Goal: Task Accomplishment & Management: Manage account settings

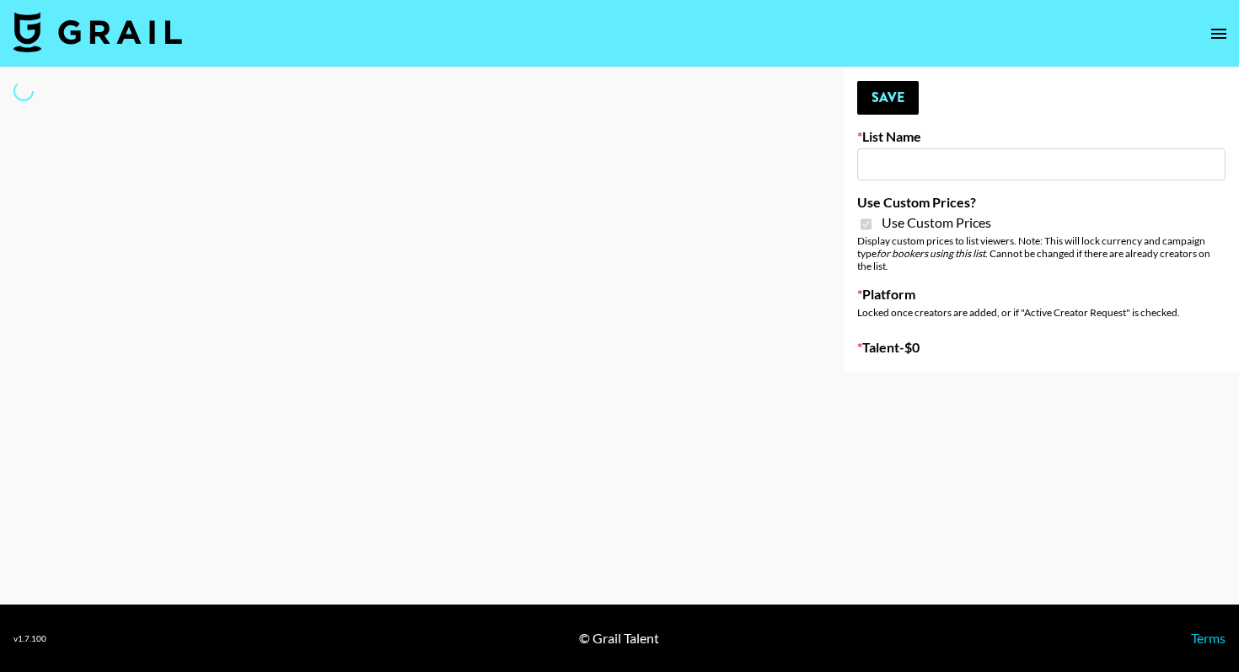
type input "Flimeal + Liveling"
checkbox input "true"
select select "Brand"
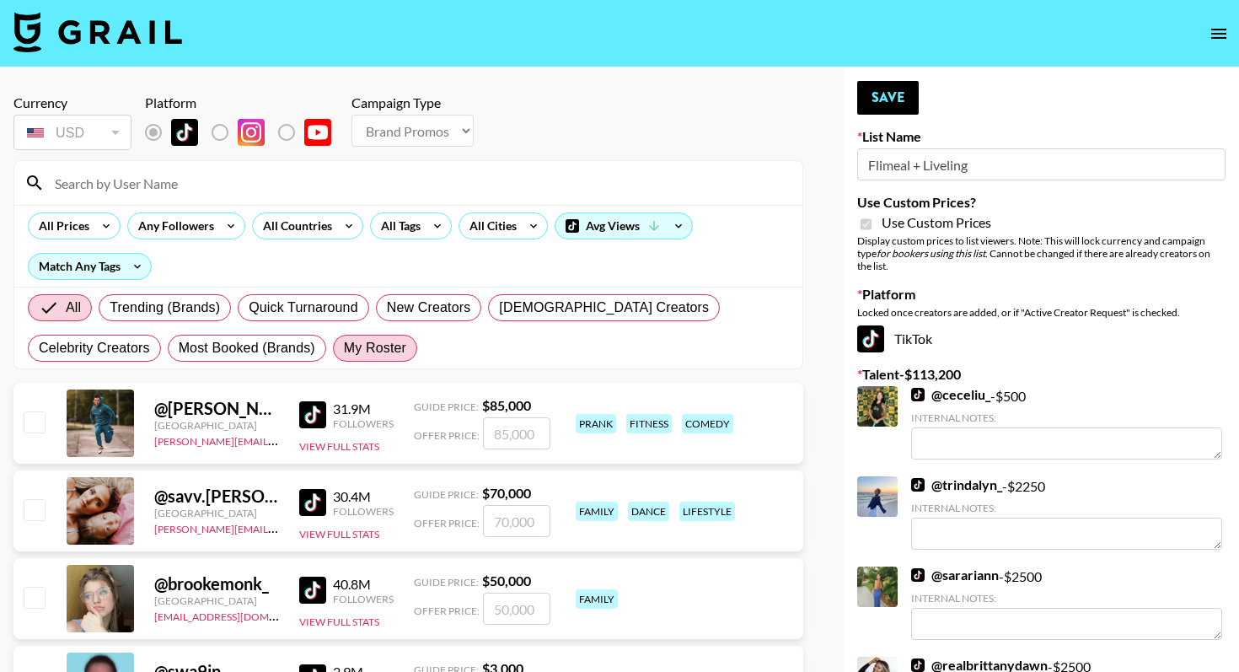
click at [344, 355] on span "My Roster" at bounding box center [375, 348] width 62 height 20
click at [344, 348] on input "My Roster" at bounding box center [344, 348] width 0 height 0
radio input "true"
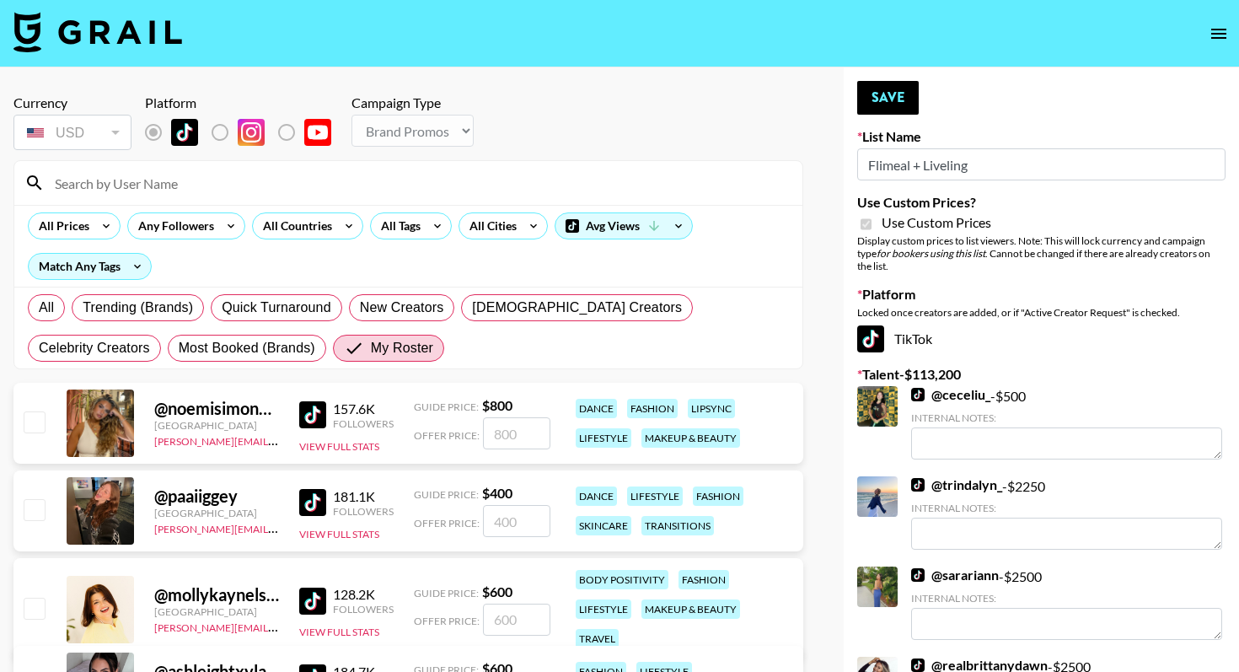
click at [39, 506] on input "checkbox" at bounding box center [34, 509] width 20 height 20
checkbox input "true"
type input "400"
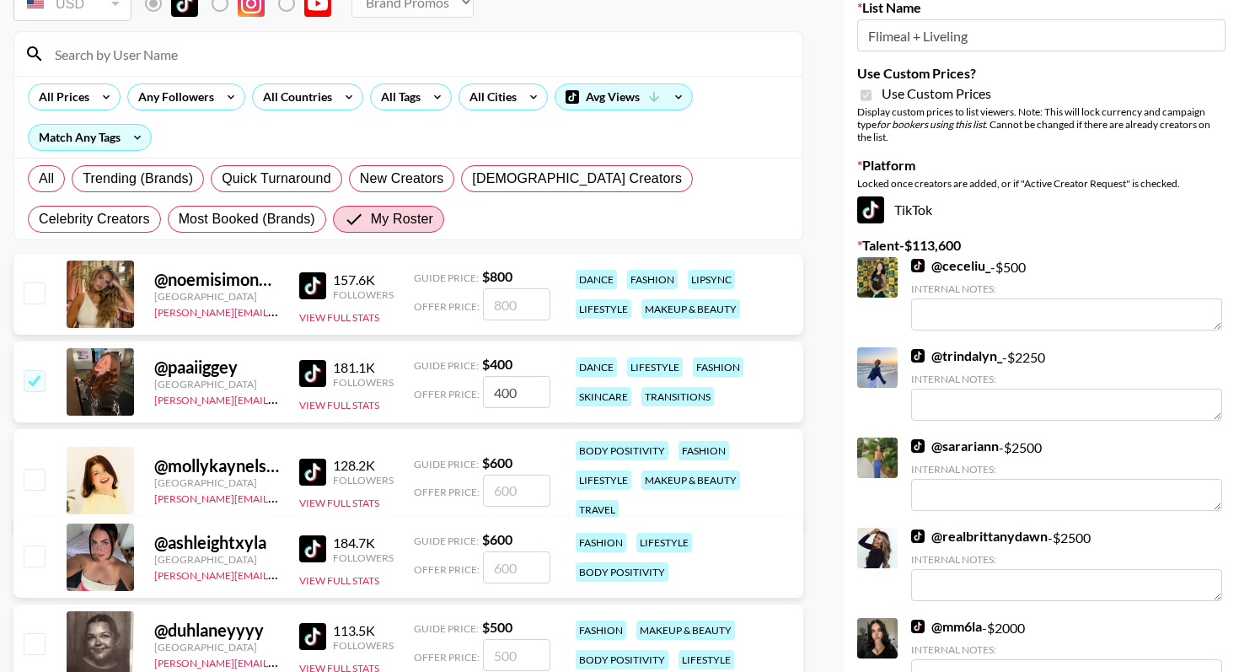
scroll to position [208, 0]
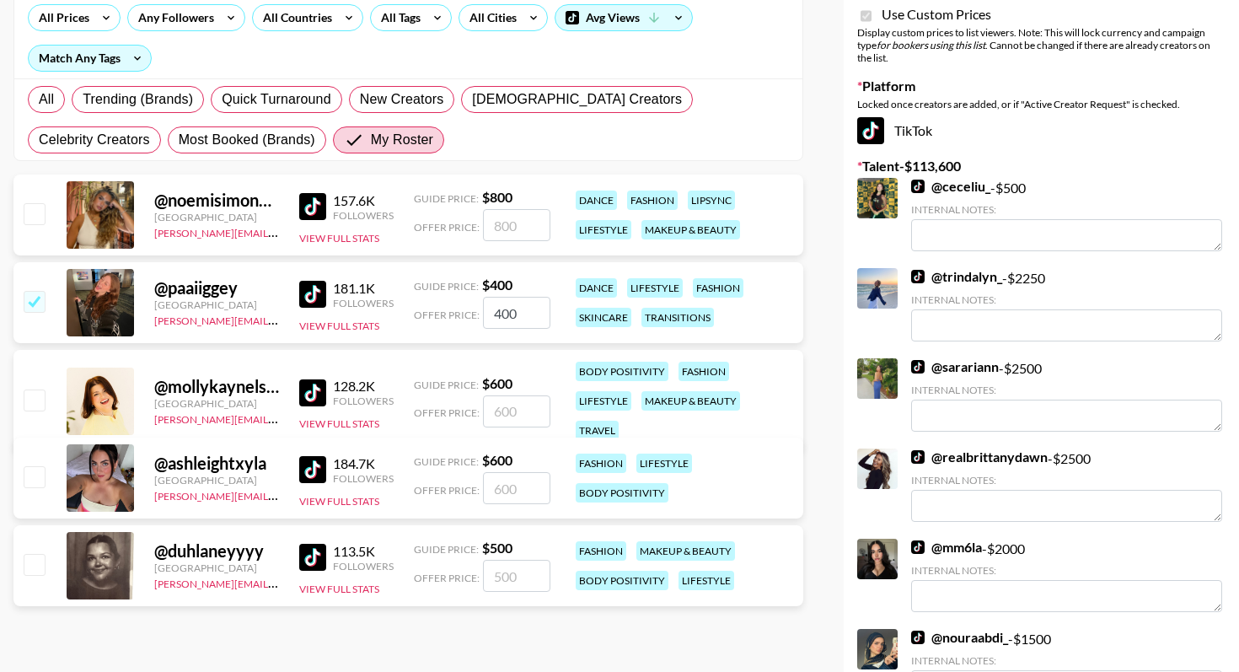
click at [34, 389] on input "checkbox" at bounding box center [34, 399] width 20 height 20
checkbox input "true"
type input "600"
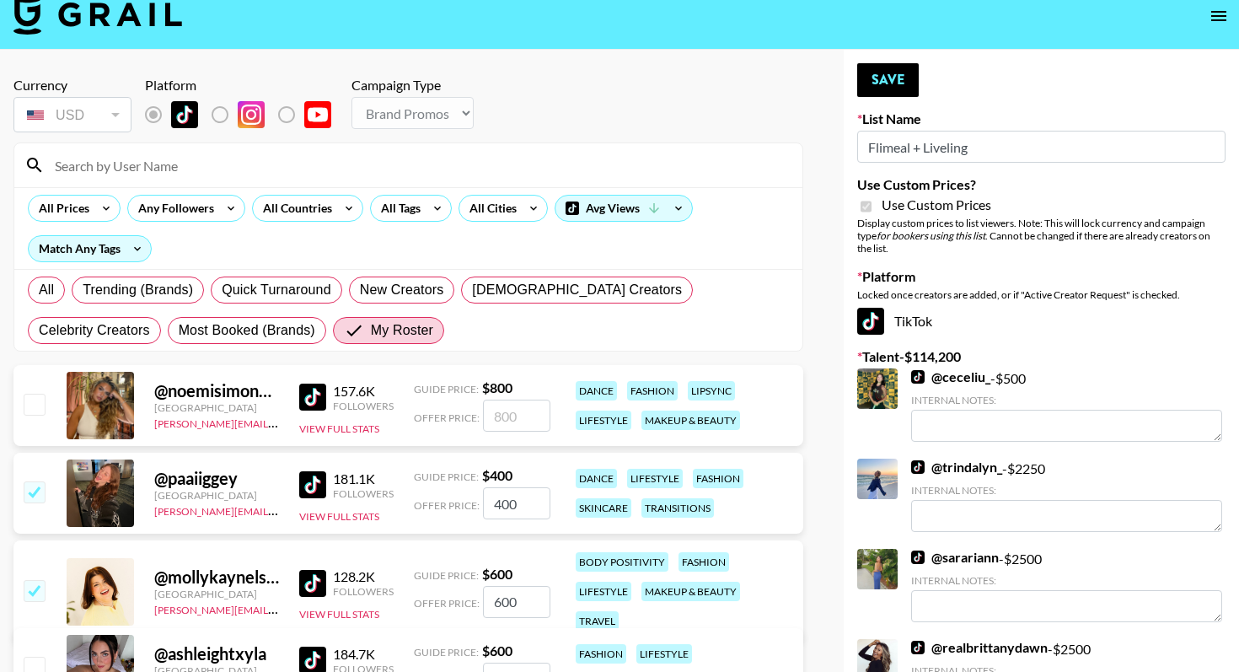
scroll to position [0, 0]
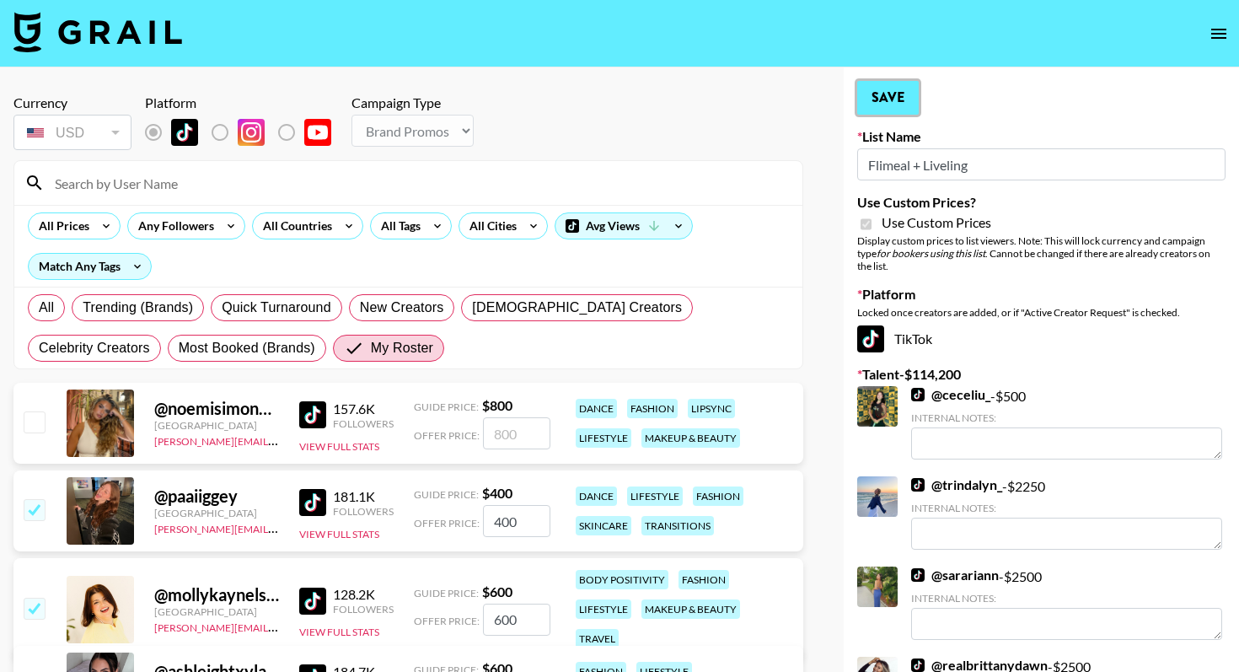
click at [901, 98] on button "Save" at bounding box center [888, 98] width 62 height 34
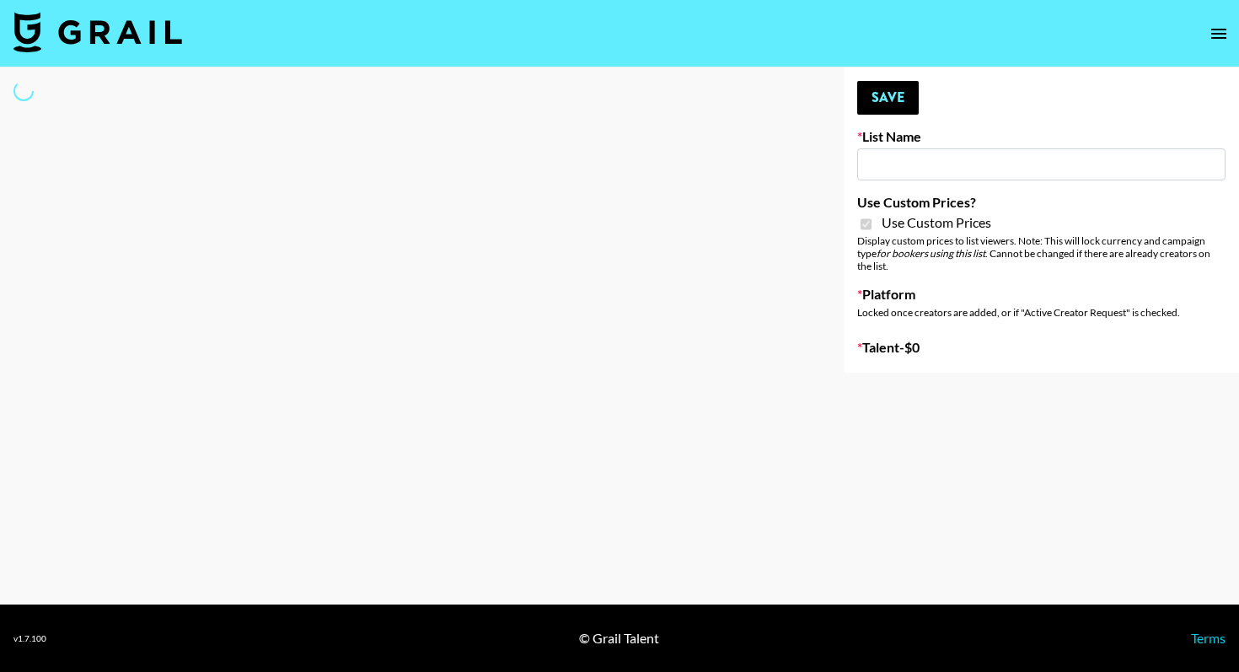
type input "Peppermayo"
checkbox input "true"
select select "Brand"
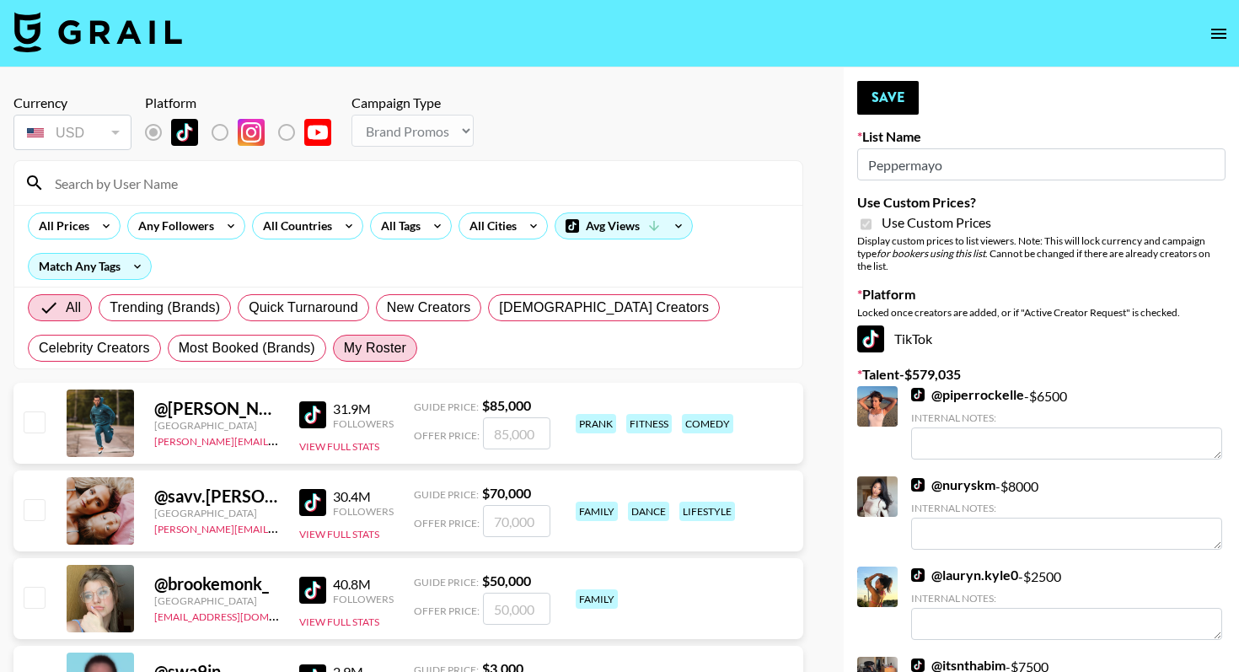
click at [344, 351] on span "My Roster" at bounding box center [375, 348] width 62 height 20
click at [344, 348] on input "My Roster" at bounding box center [344, 348] width 0 height 0
radio input "true"
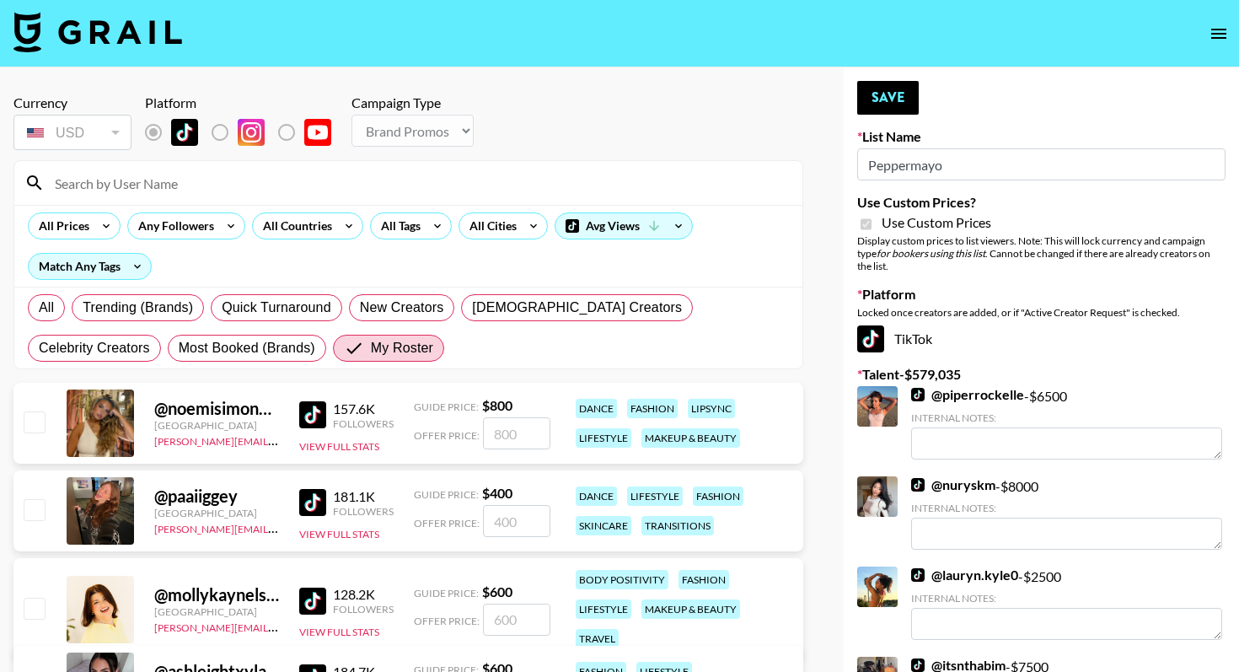
click at [32, 419] on input "checkbox" at bounding box center [34, 421] width 20 height 20
checkbox input "true"
type input "800"
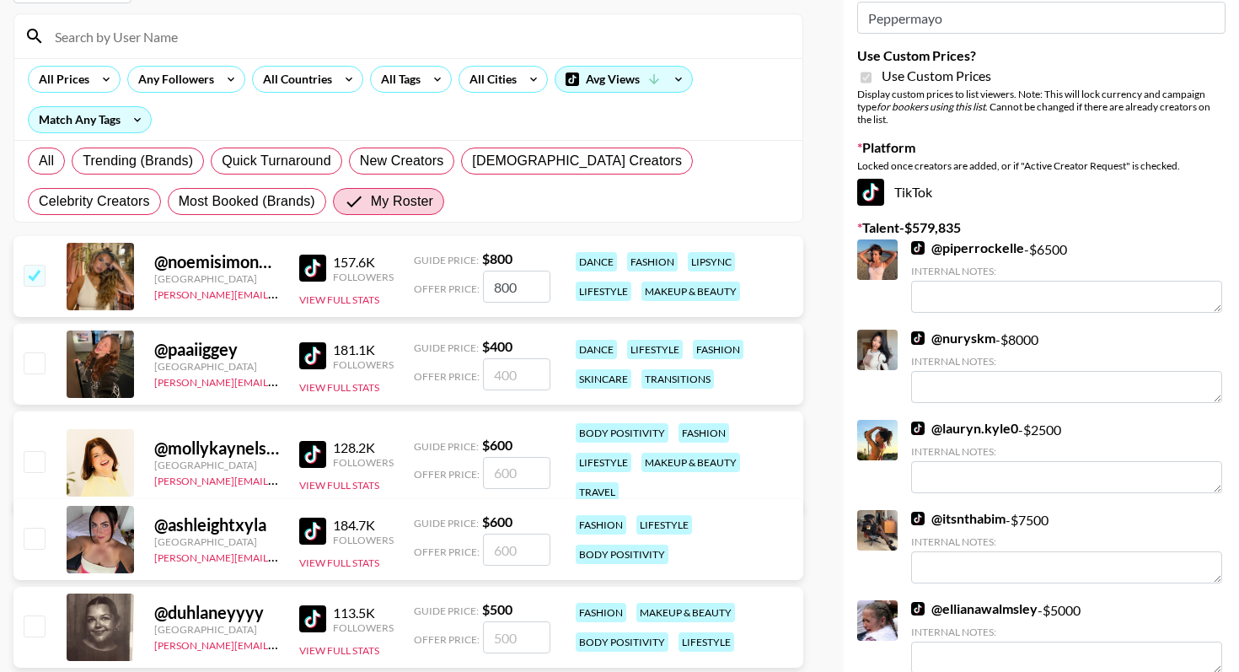
scroll to position [169, 0]
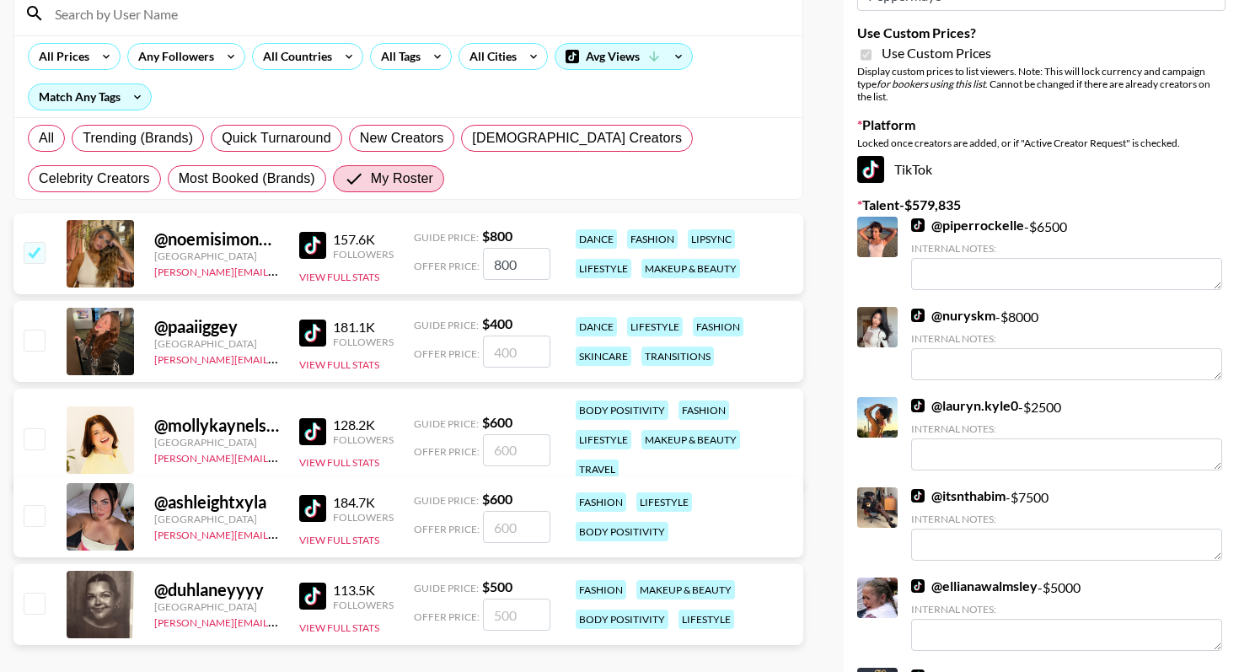
click at [32, 332] on input "checkbox" at bounding box center [34, 340] width 20 height 20
checkbox input "true"
type input "400"
click at [31, 428] on input "checkbox" at bounding box center [34, 438] width 20 height 20
checkbox input "true"
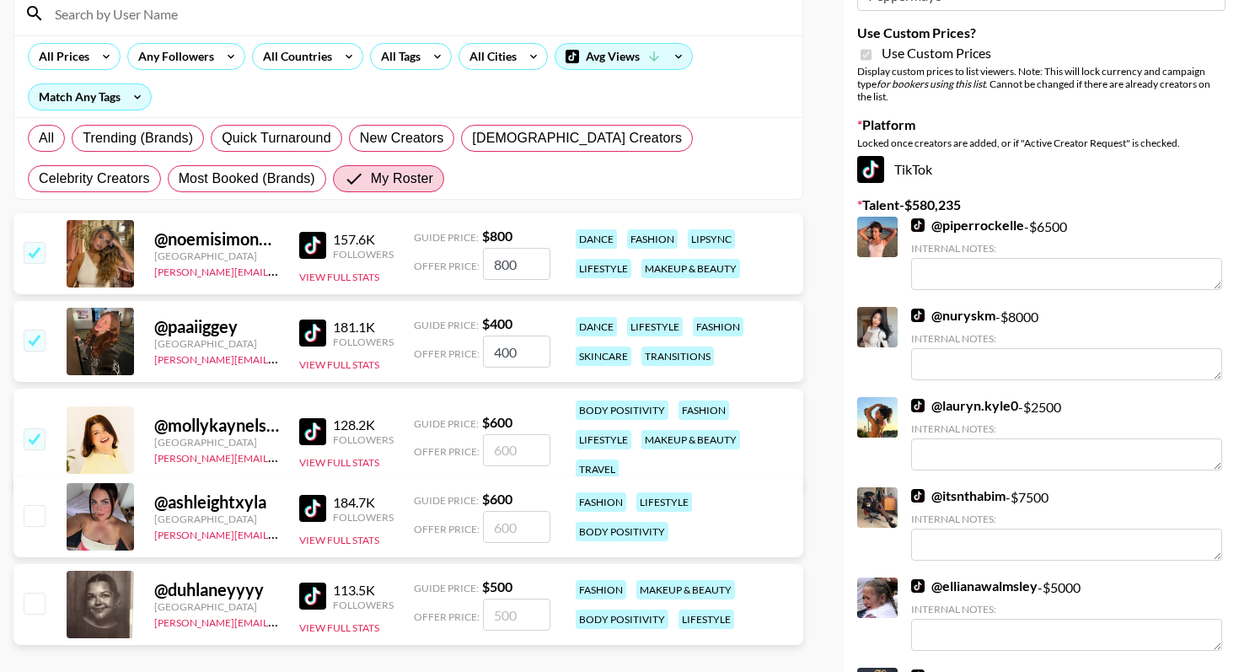
type input "600"
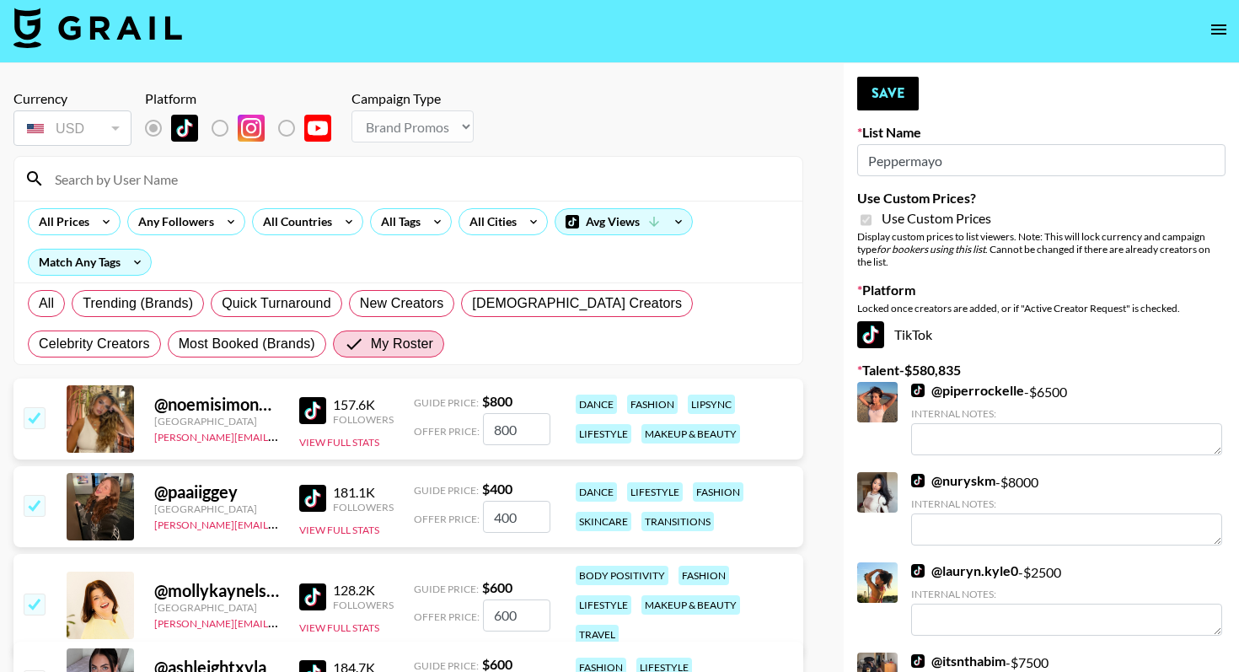
scroll to position [0, 0]
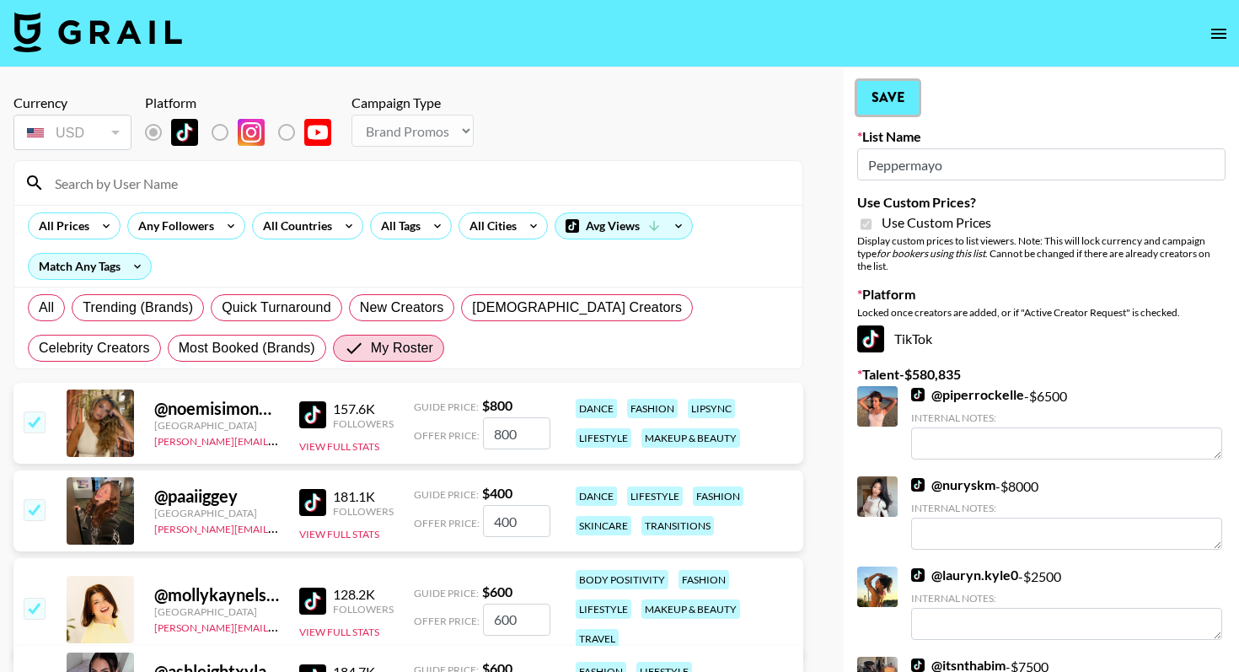
click at [899, 94] on button "Save" at bounding box center [888, 98] width 62 height 34
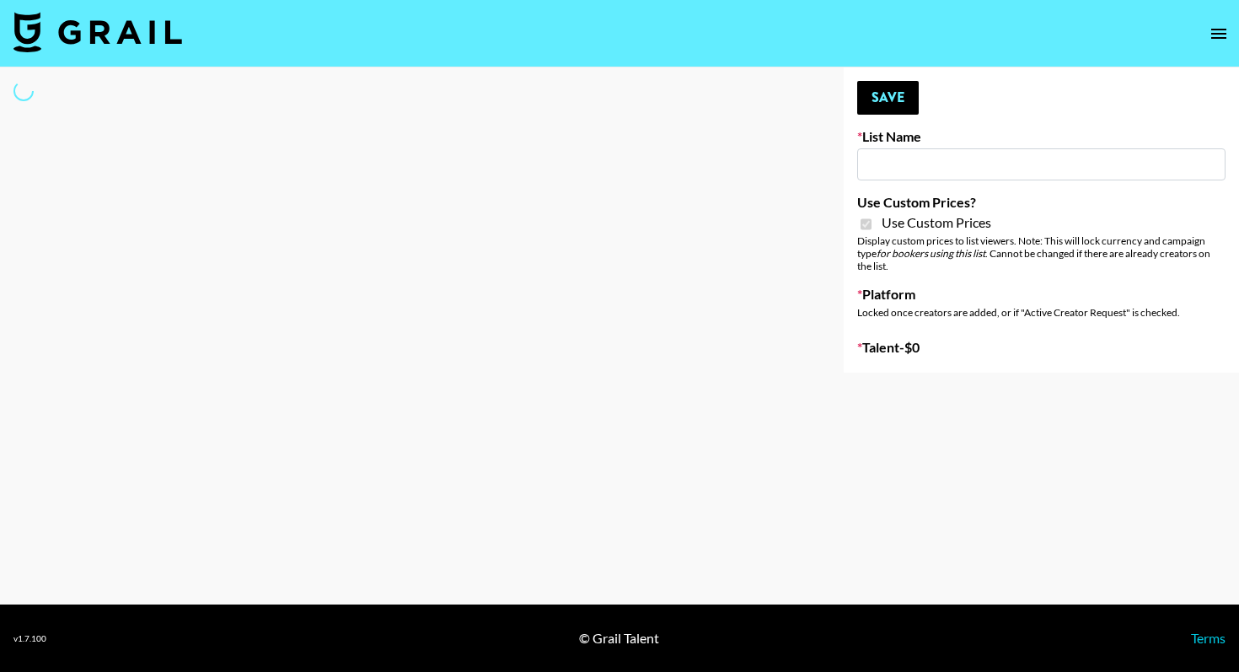
type input "Whipped US"
checkbox input "true"
select select "Brand"
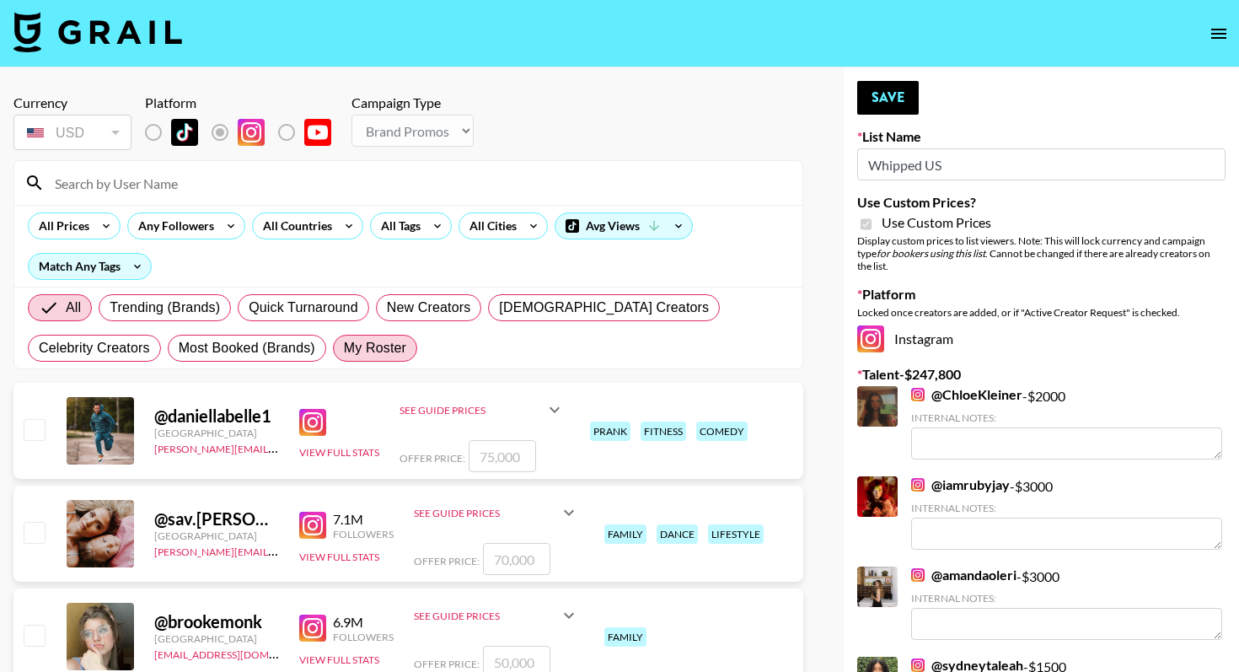
click at [344, 345] on span "My Roster" at bounding box center [375, 348] width 62 height 20
click at [344, 348] on input "My Roster" at bounding box center [344, 348] width 0 height 0
radio input "true"
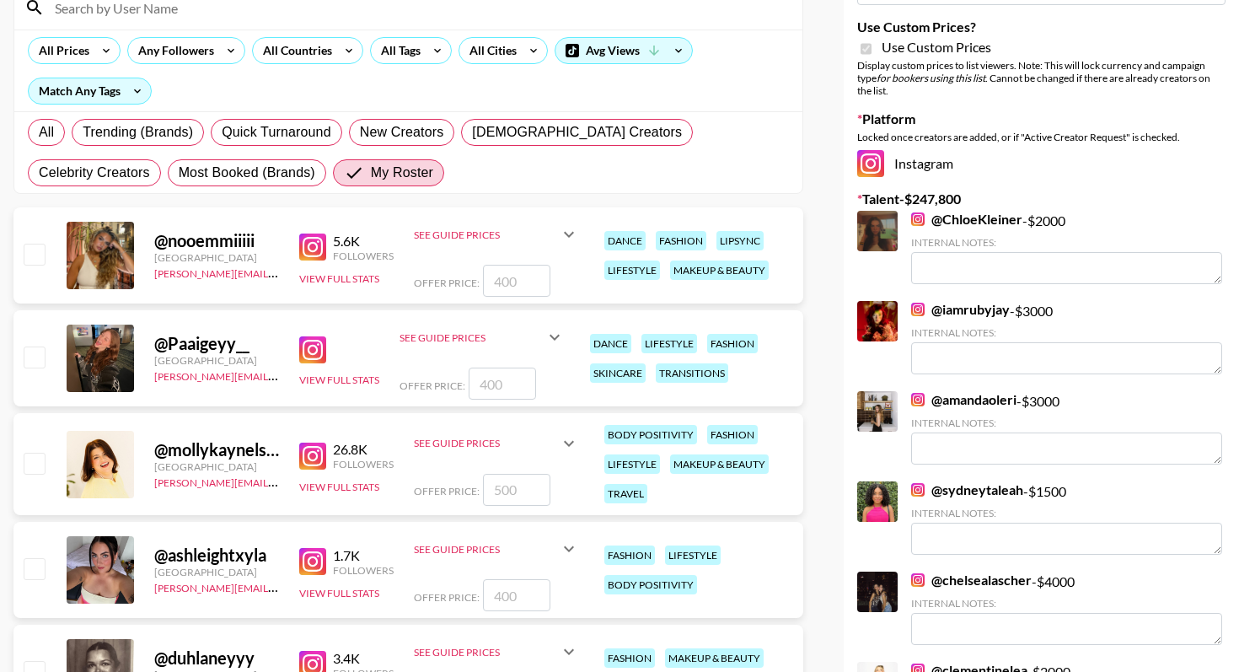
scroll to position [196, 0]
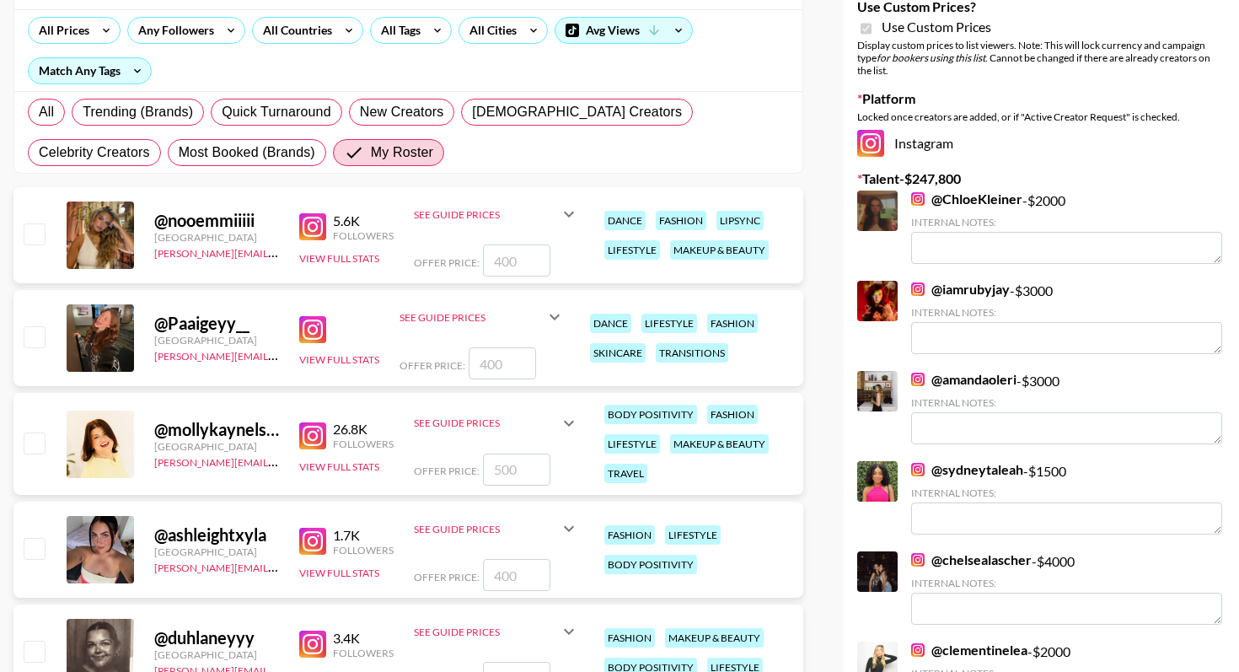
click at [37, 443] on input "checkbox" at bounding box center [34, 442] width 20 height 20
checkbox input "true"
type input "500"
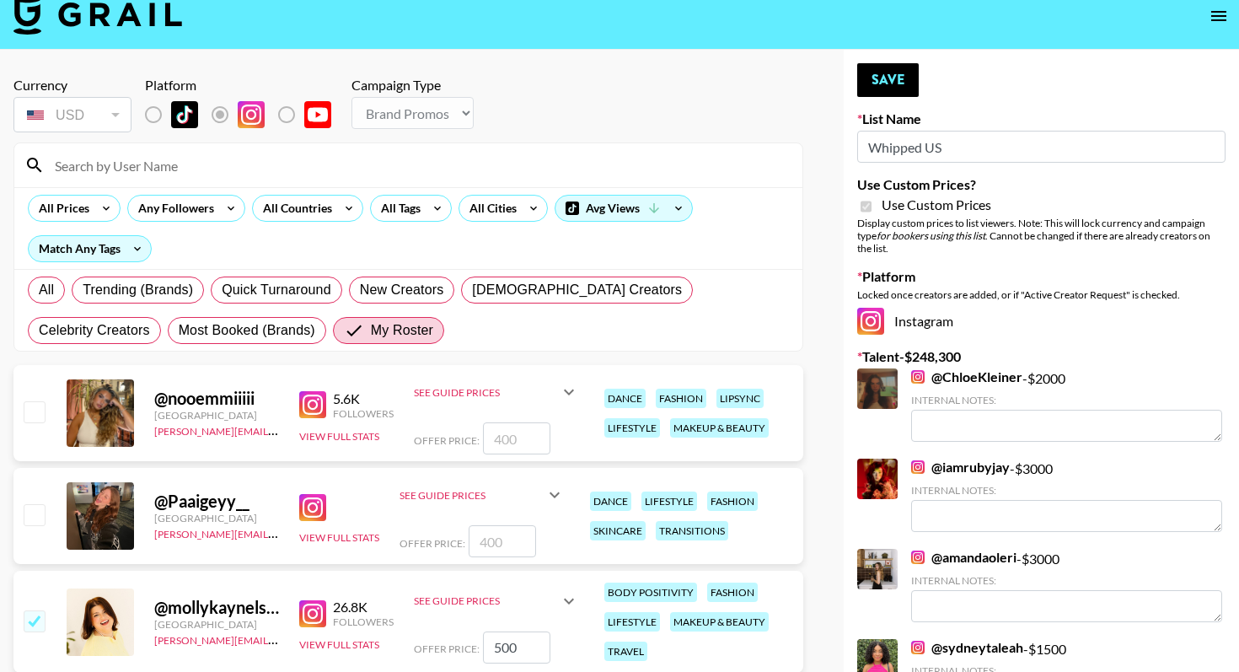
scroll to position [17, 0]
click at [882, 82] on button "Save" at bounding box center [888, 81] width 62 height 34
